Goal: Task Accomplishment & Management: Use online tool/utility

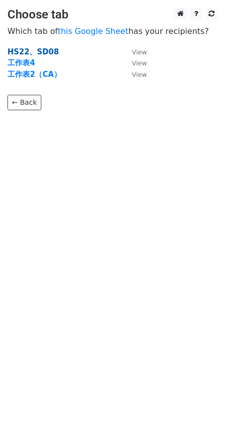
click at [35, 47] on strong "HS22、SD08" at bounding box center [32, 51] width 51 height 9
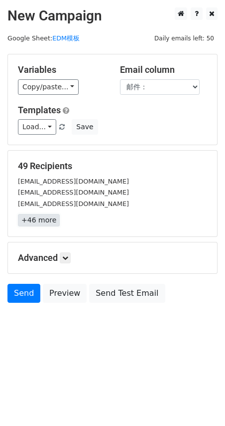
click at [42, 219] on link "+46 more" at bounding box center [39, 220] width 42 height 12
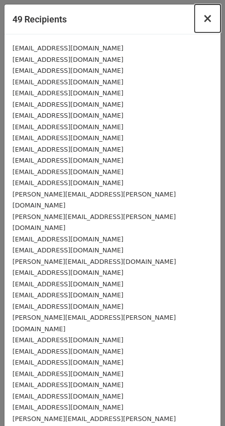
click at [203, 18] on span "×" at bounding box center [208, 18] width 10 height 14
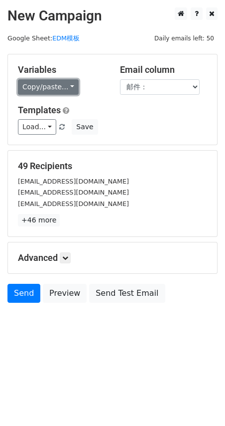
click at [55, 88] on link "Copy/paste..." at bounding box center [48, 86] width 61 height 15
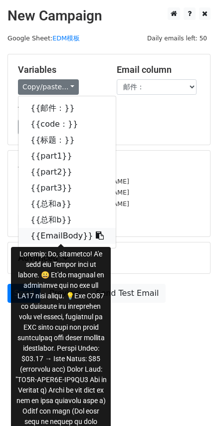
click at [96, 238] on icon at bounding box center [100, 235] width 8 height 8
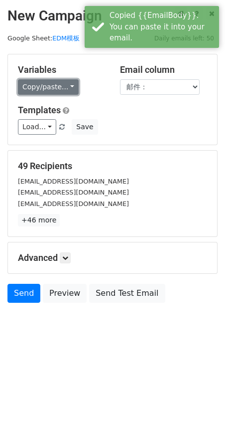
click at [46, 84] on link "Copy/paste..." at bounding box center [48, 86] width 61 height 15
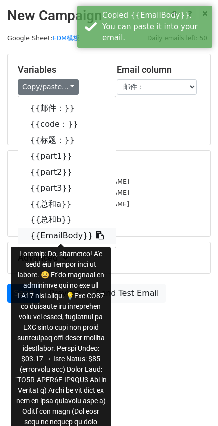
click at [44, 235] on link "{{EmailBody}}" at bounding box center [66, 236] width 97 height 16
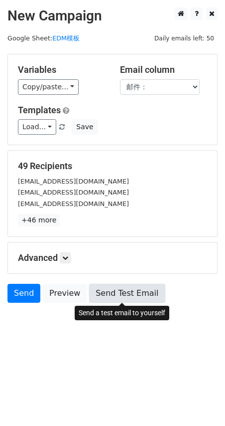
click at [117, 300] on link "Send Test Email" at bounding box center [127, 293] width 76 height 19
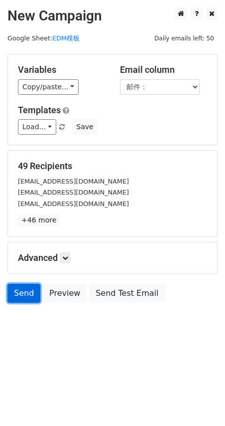
click at [25, 292] on link "Send" at bounding box center [23, 293] width 33 height 19
